Goal: Navigation & Orientation: Find specific page/section

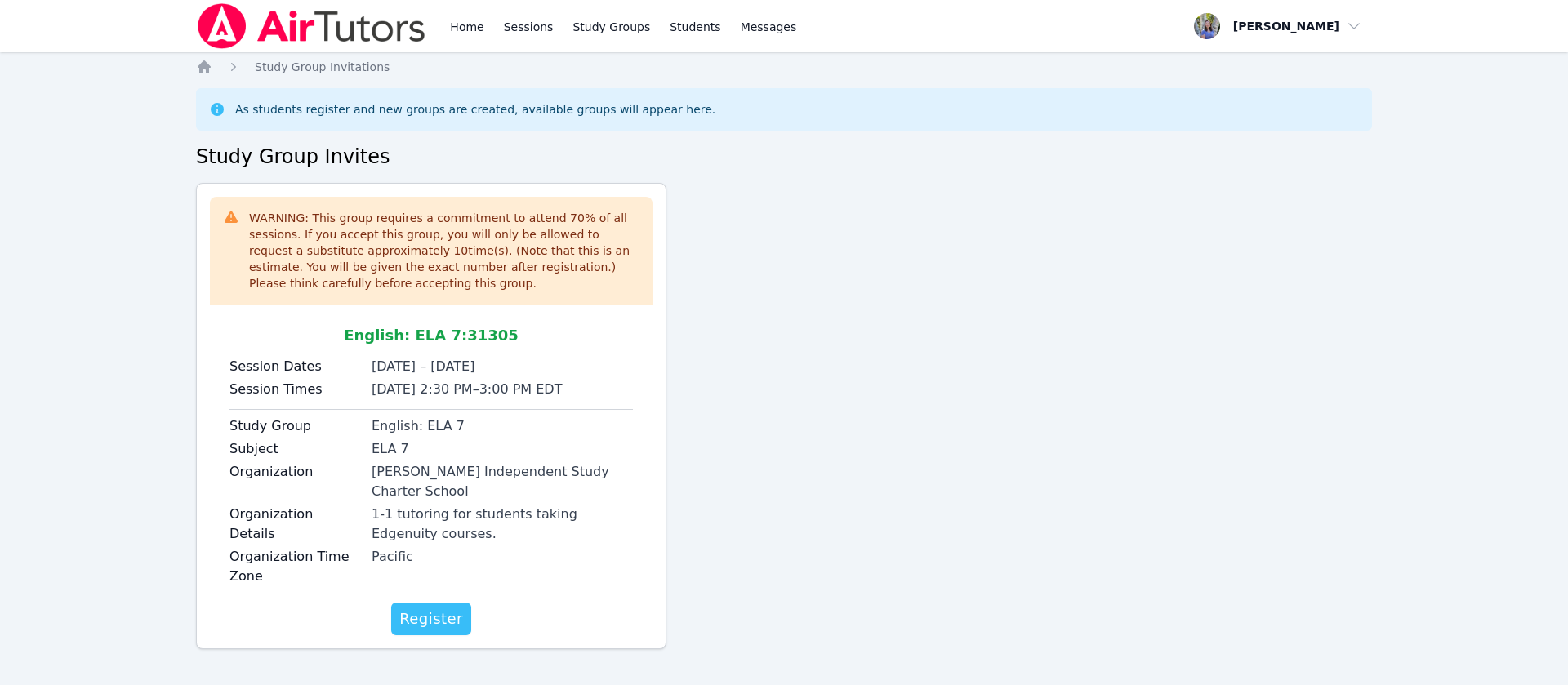
click at [446, 608] on span "Register" at bounding box center [431, 619] width 64 height 23
click at [424, 608] on span "Register" at bounding box center [431, 619] width 64 height 23
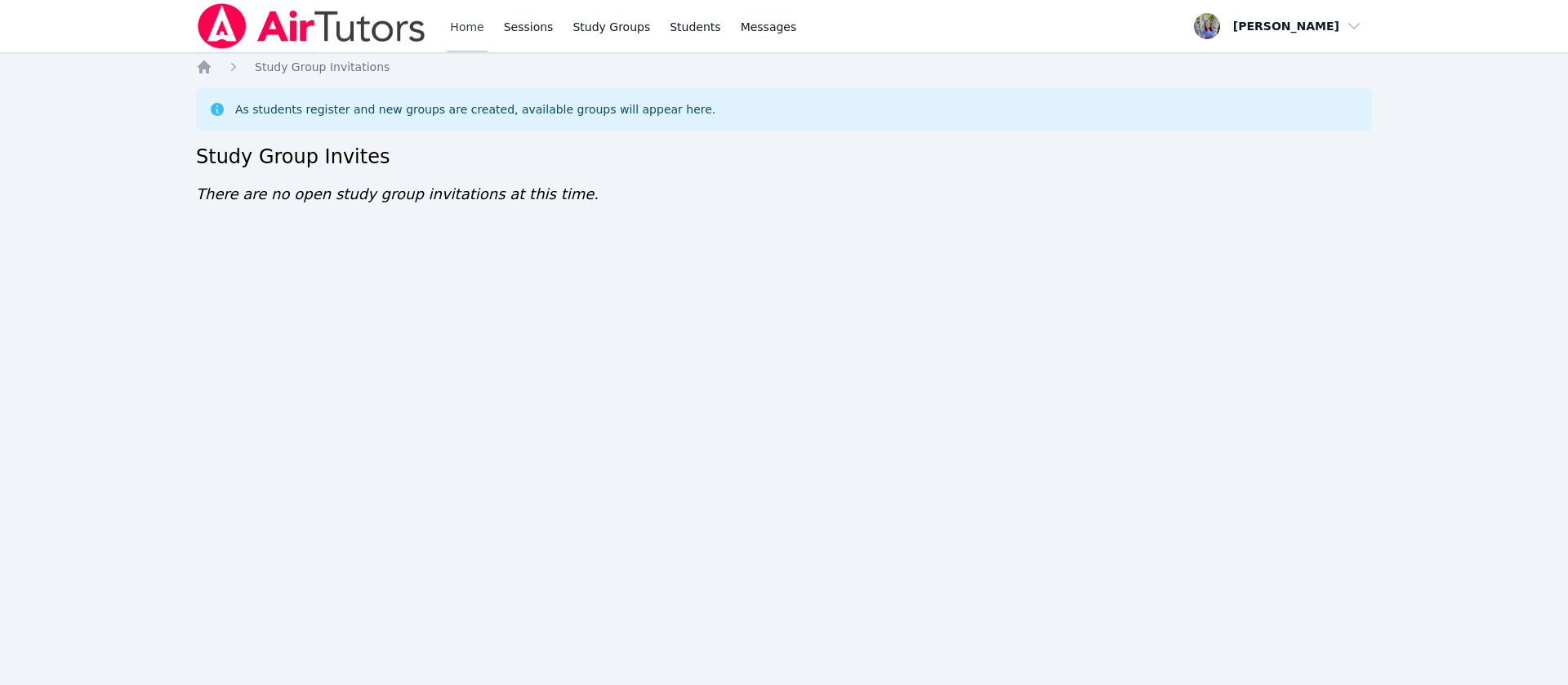
click at [459, 29] on link "Home" at bounding box center [467, 26] width 40 height 53
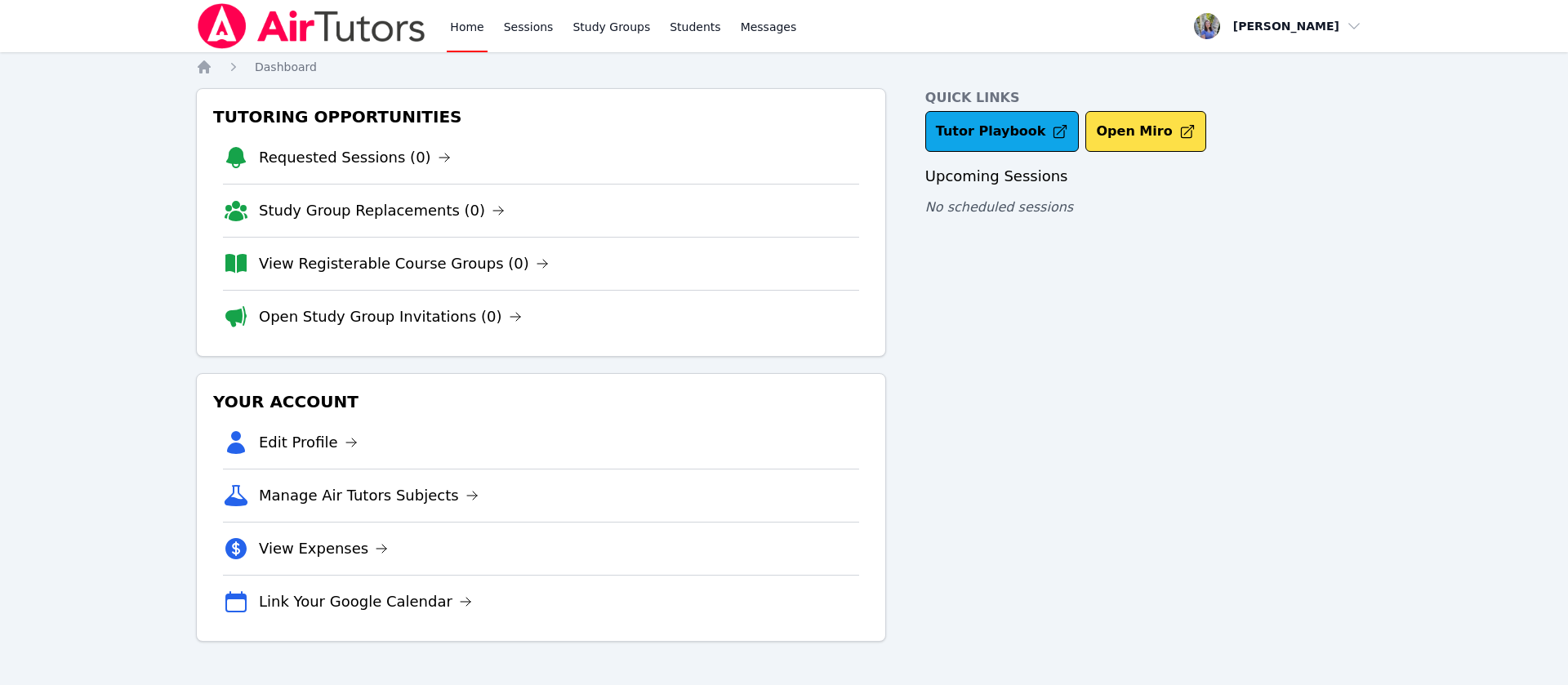
click at [464, 41] on link "Home" at bounding box center [467, 26] width 40 height 53
click at [570, 40] on link "Study Groups" at bounding box center [612, 26] width 84 height 53
click at [623, 17] on link "Study Groups" at bounding box center [612, 26] width 84 height 53
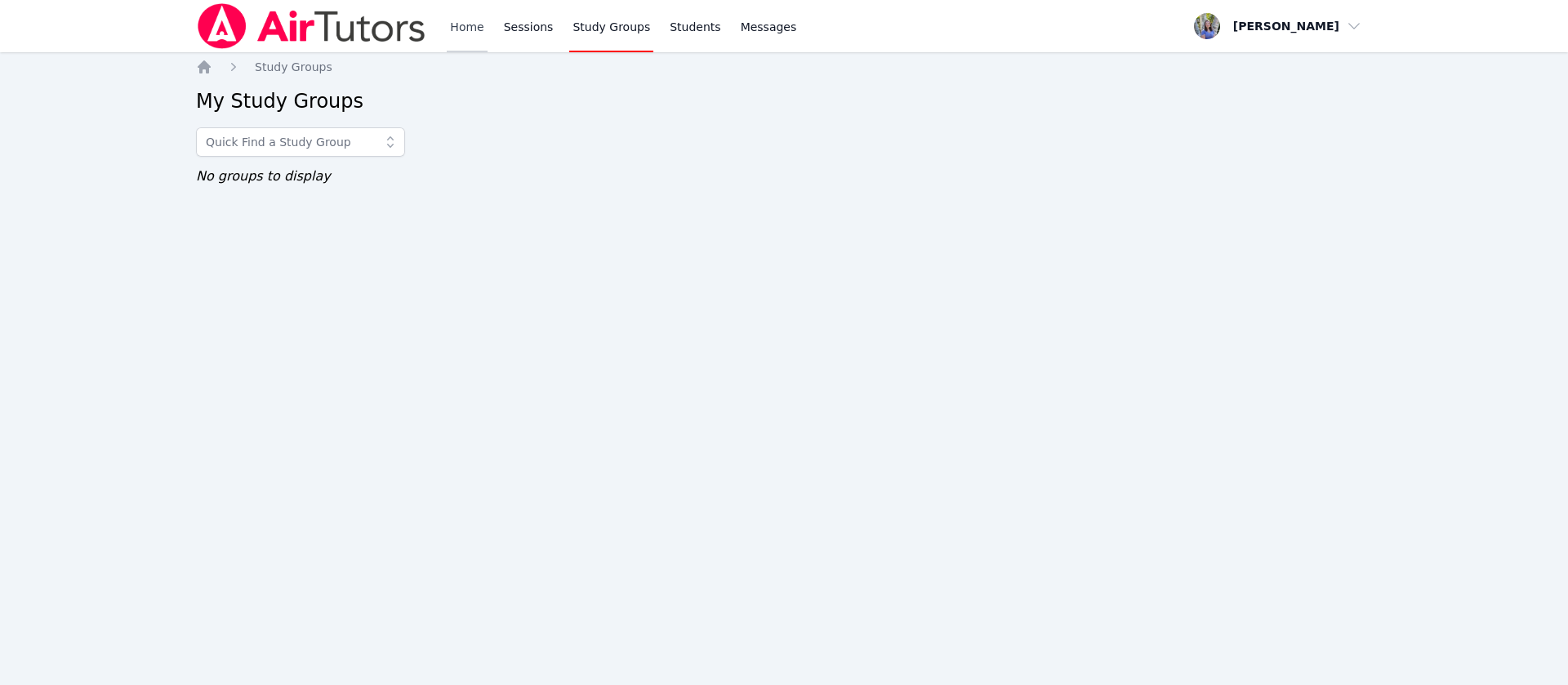
click at [459, 22] on link "Home" at bounding box center [467, 26] width 40 height 53
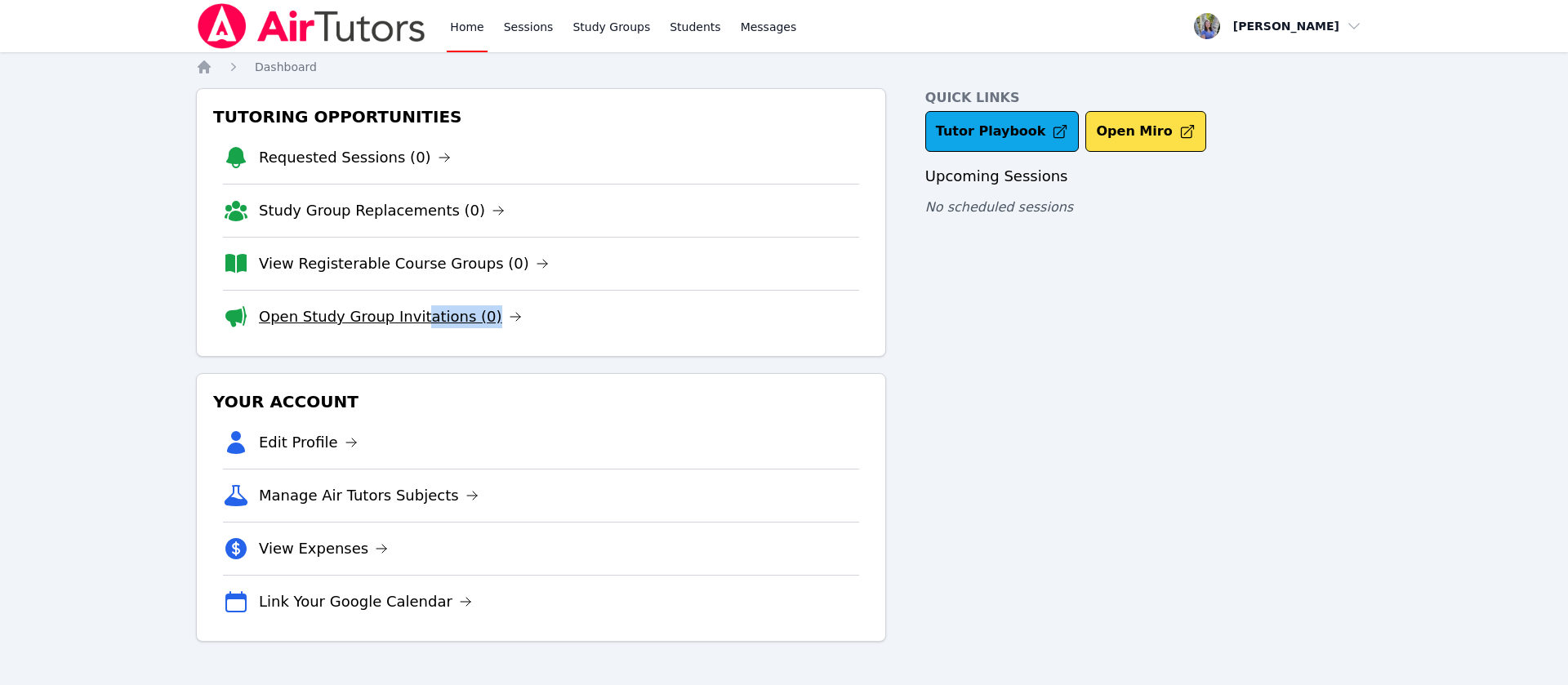
click at [414, 324] on li "Open Study Group Invitations (0)" at bounding box center [541, 316] width 636 height 54
click at [414, 324] on link "Open Study Group Invitations (0)" at bounding box center [390, 317] width 263 height 23
